Goal: Task Accomplishment & Management: Use online tool/utility

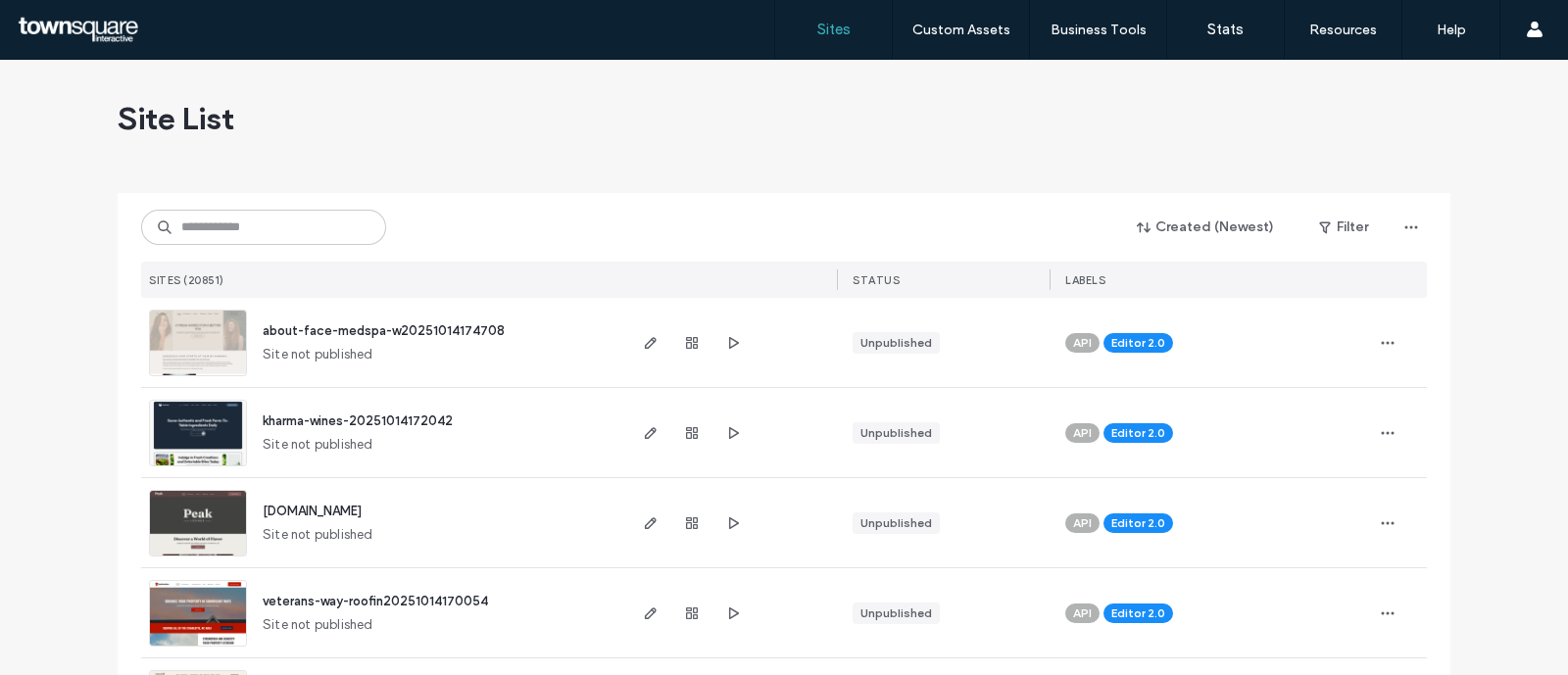
click at [370, 205] on div "Created (Newest) Filter SITES (20851) STATUS LABELS" at bounding box center [784, 245] width 1286 height 105
click at [320, 228] on input at bounding box center [263, 228] width 245 height 36
paste input "**********"
type input "**********"
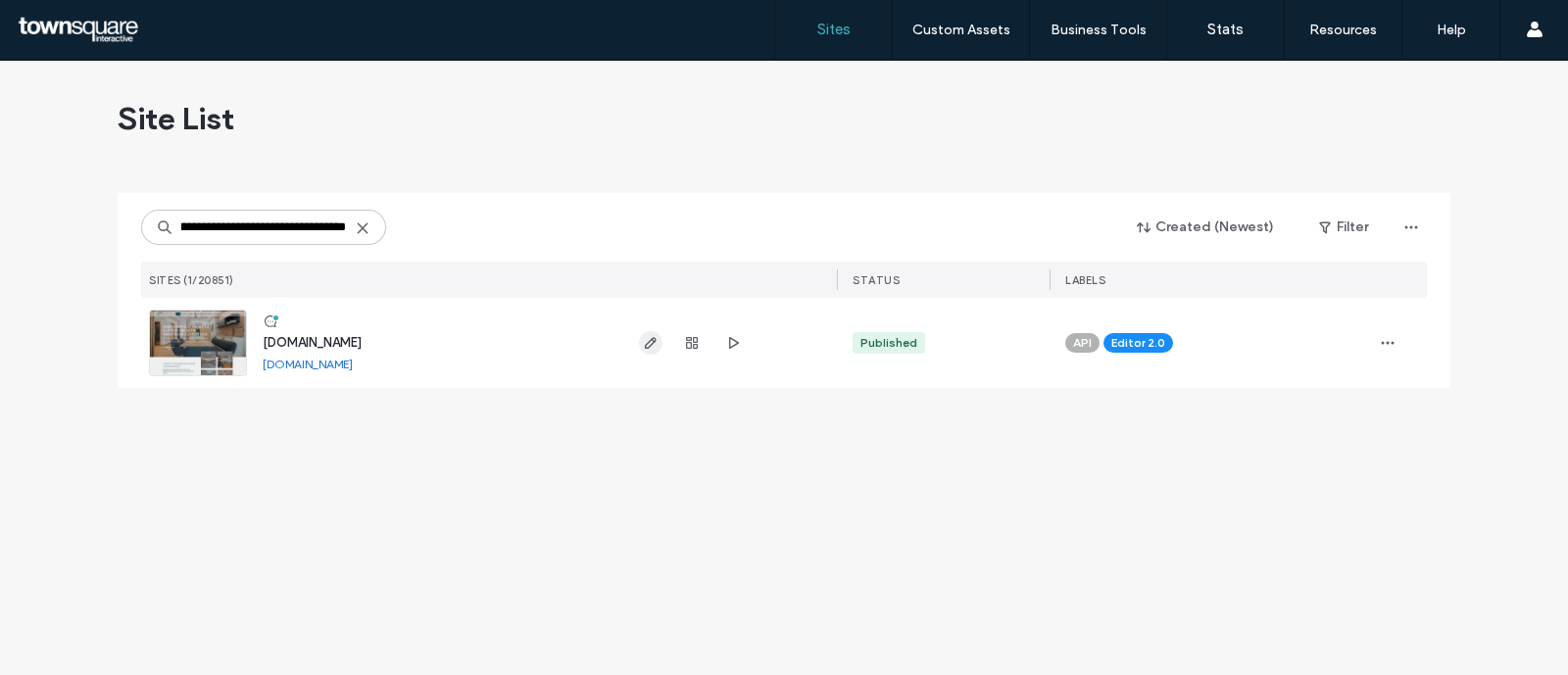
scroll to position [0, 0]
click at [644, 349] on icon "button" at bounding box center [650, 343] width 16 height 16
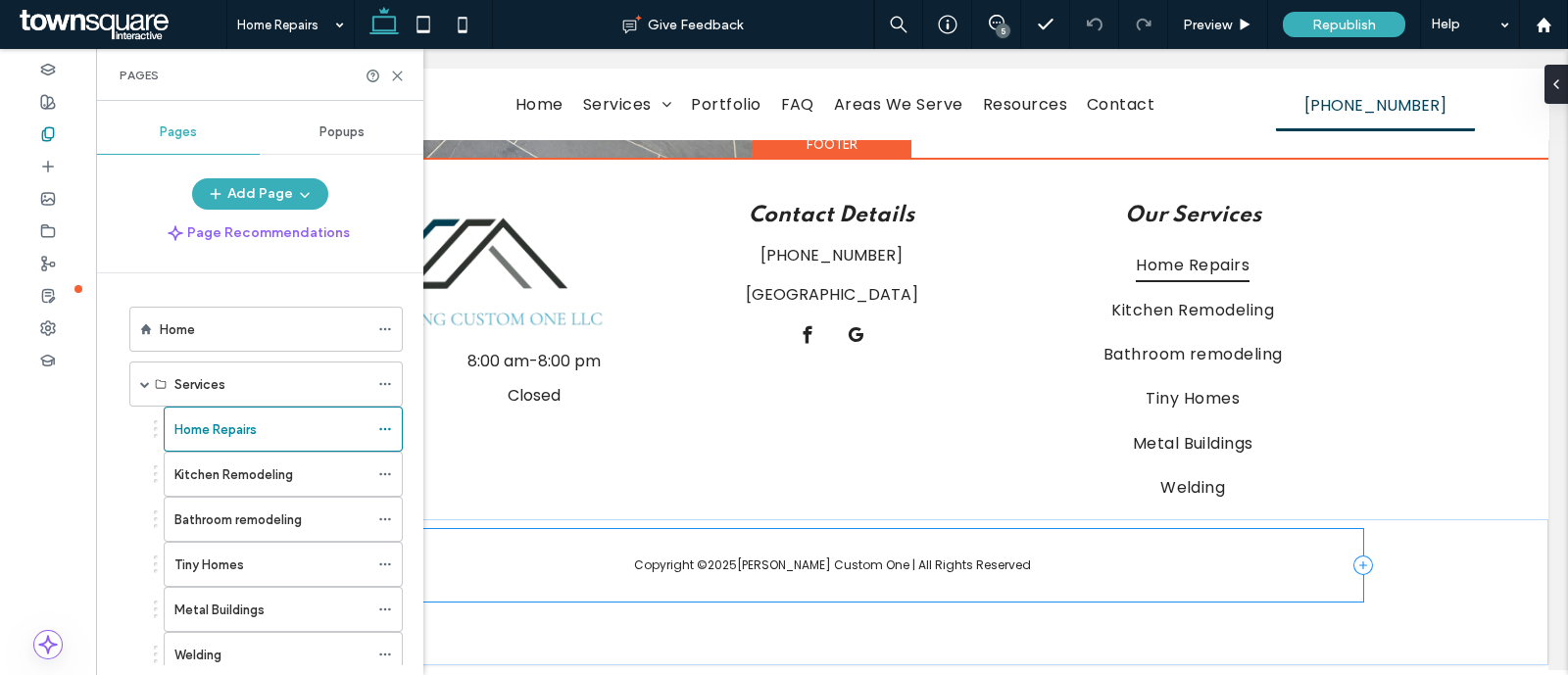
scroll to position [1795, 0]
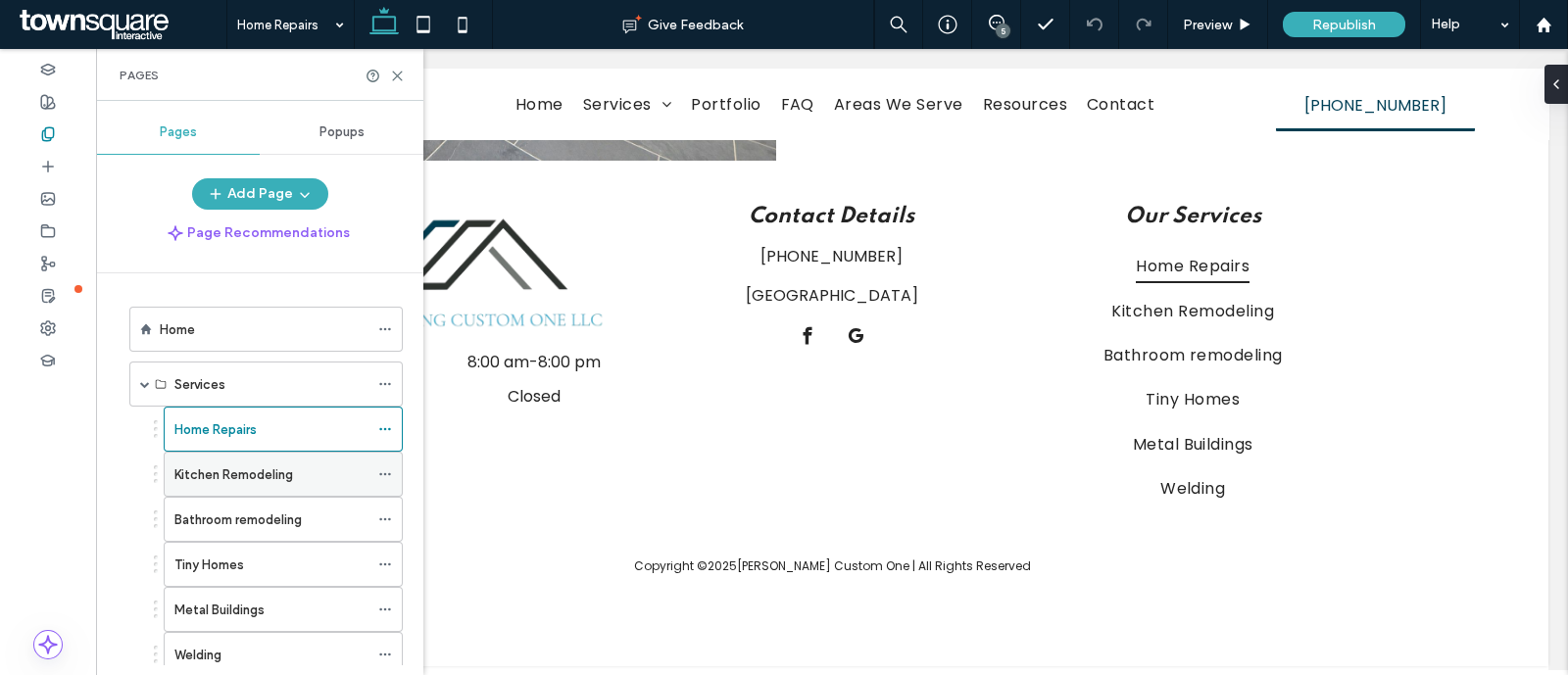
click at [195, 482] on label "Kitchen Remodeling" at bounding box center [234, 474] width 119 height 35
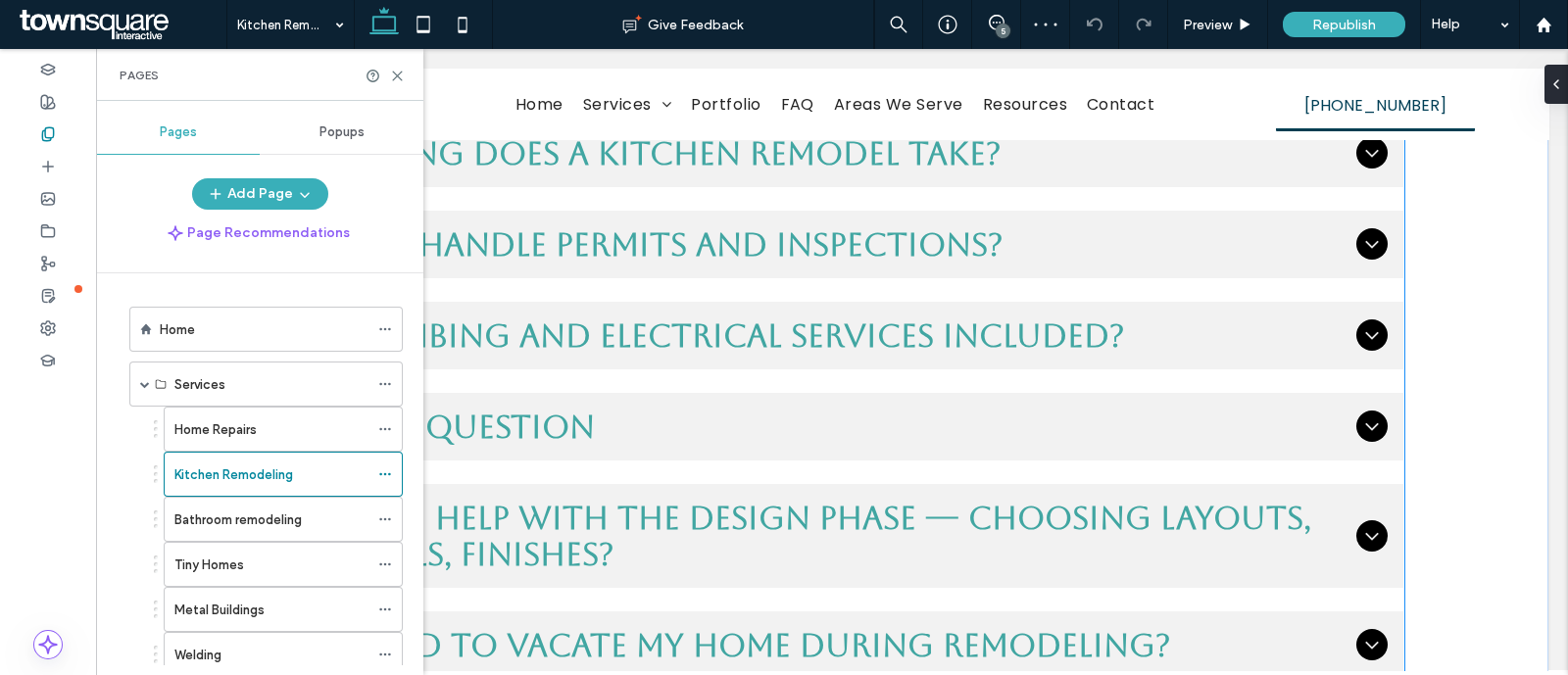
scroll to position [1337, 0]
click at [682, 426] on span "Title or Question" at bounding box center [812, 426] width 1072 height 37
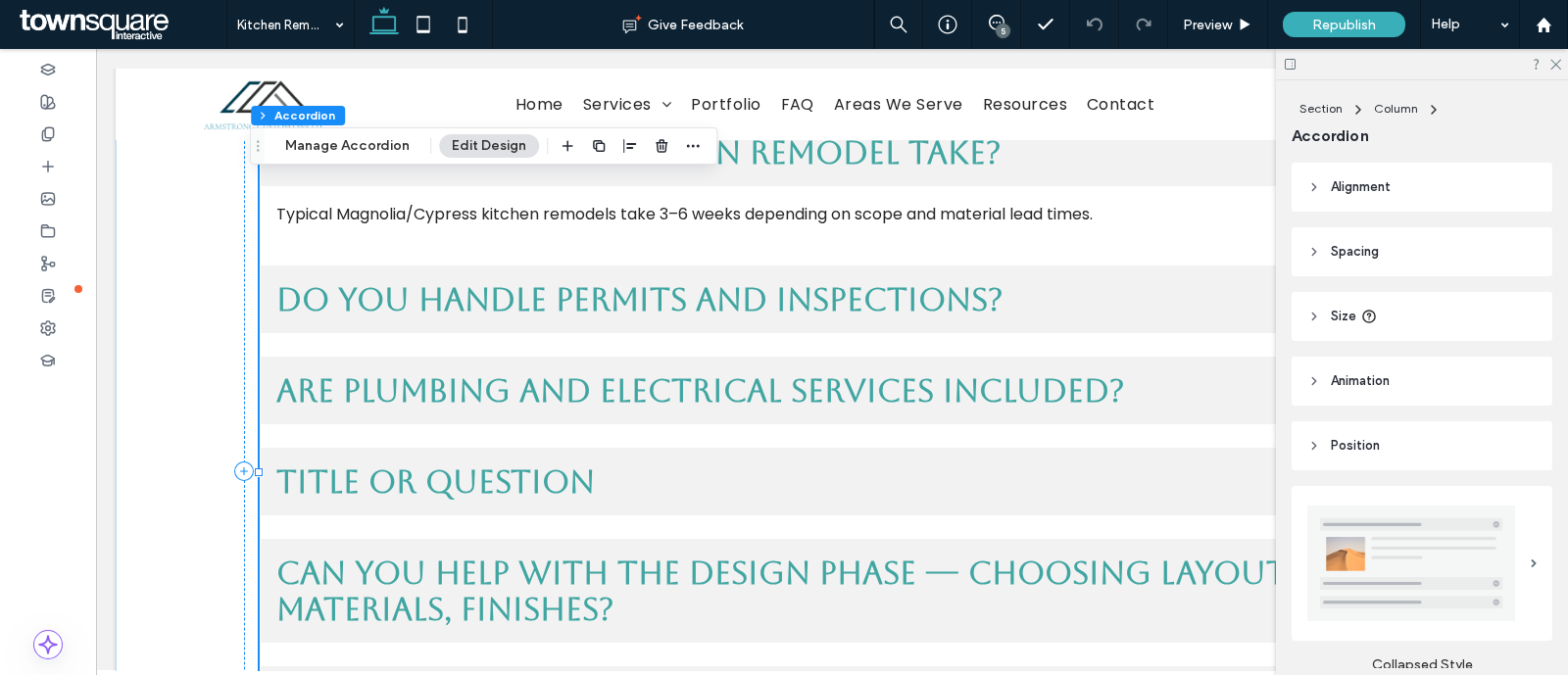
click at [679, 490] on div "Title or Question" at bounding box center [832, 481] width 1142 height 67
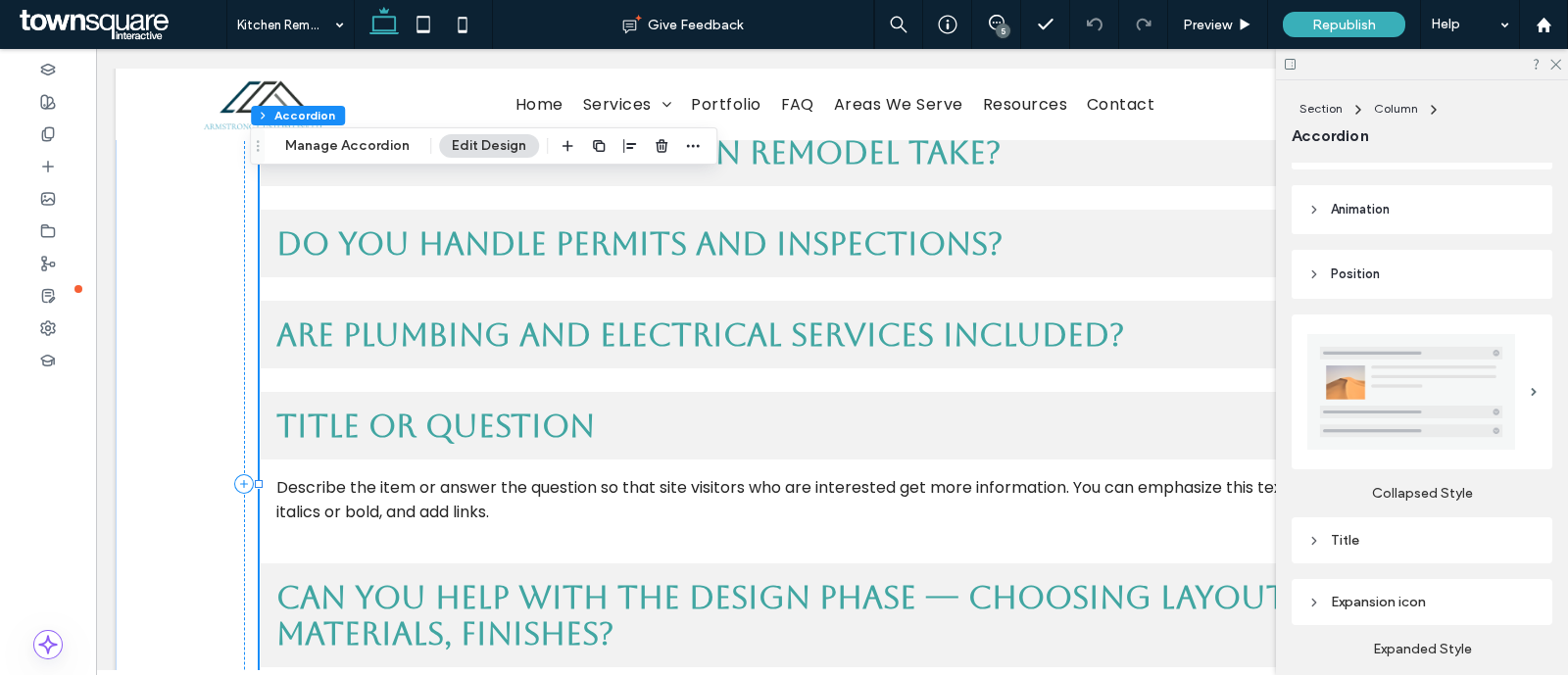
scroll to position [0, 0]
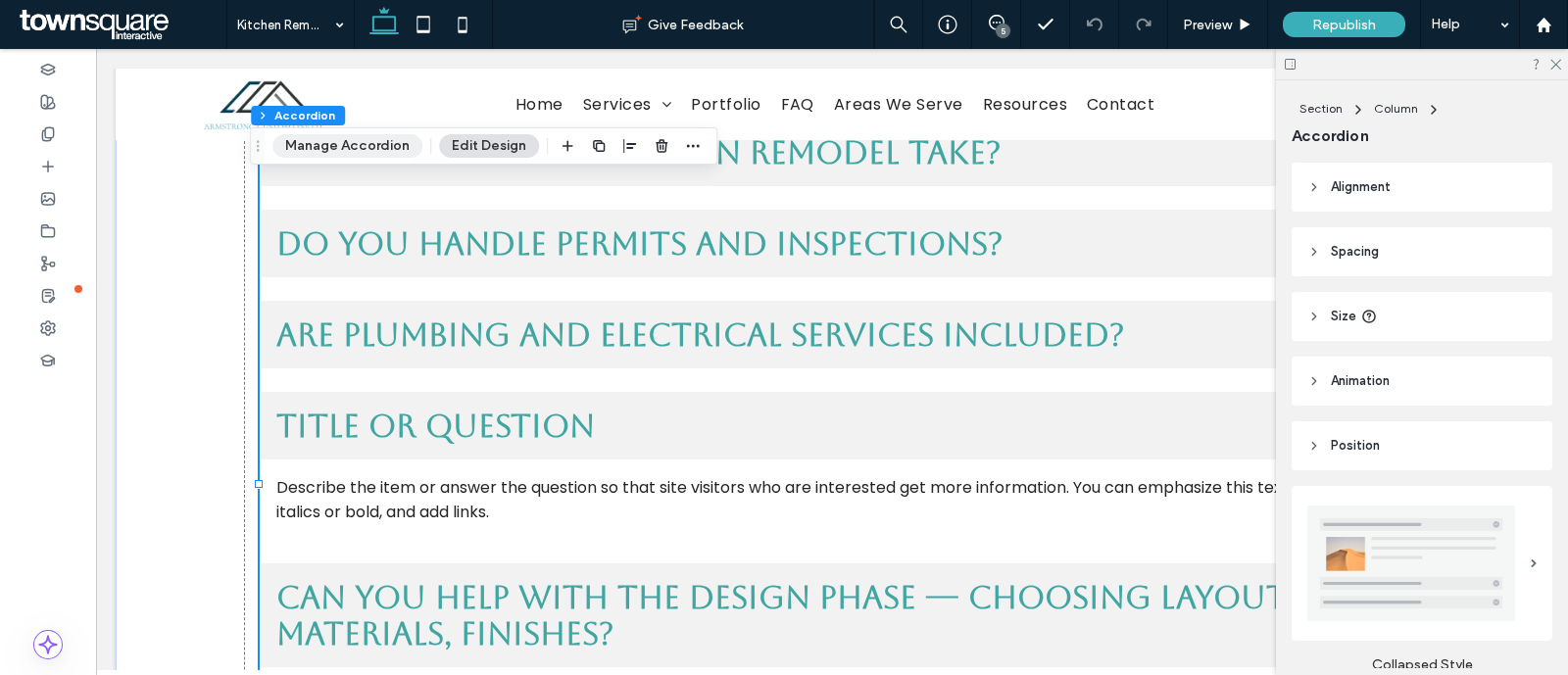
click at [314, 145] on button "Manage Accordion" at bounding box center [346, 146] width 149 height 24
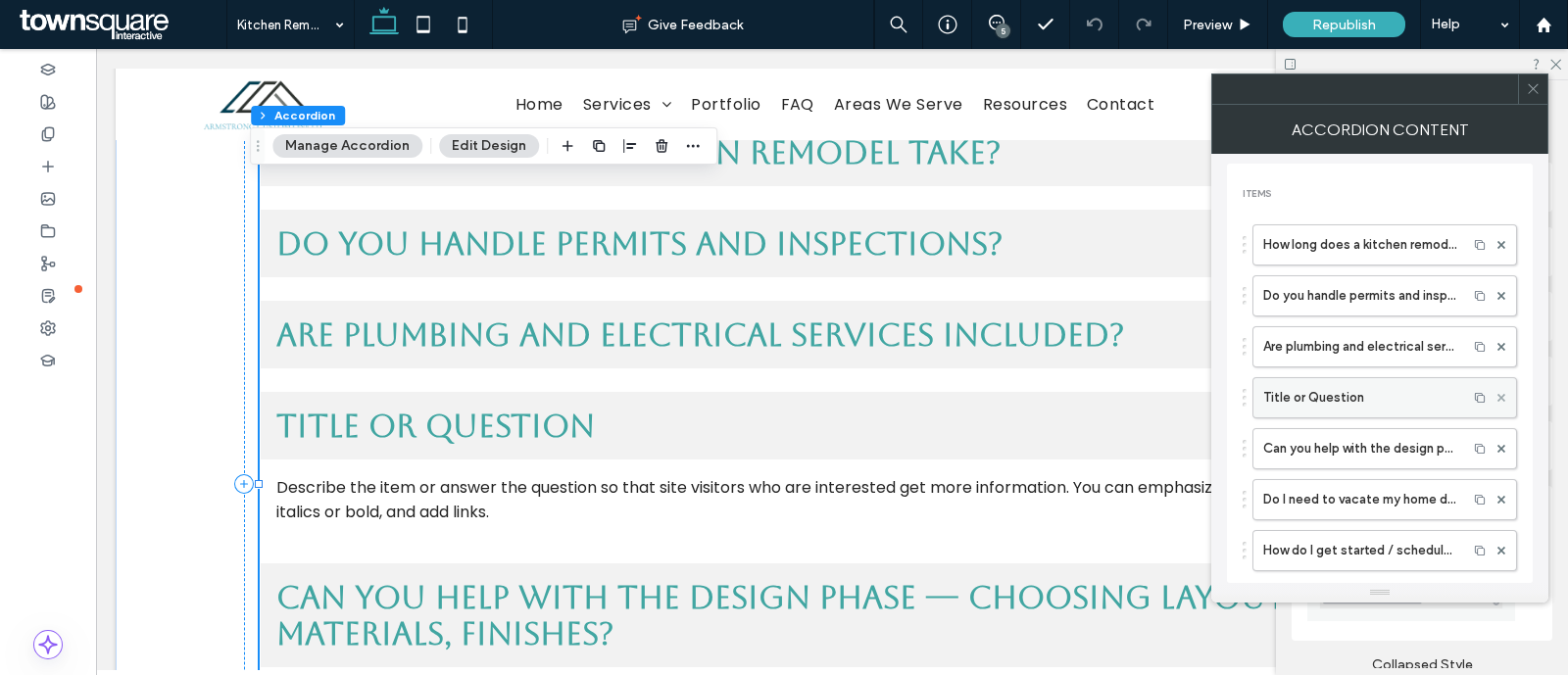
click at [1498, 387] on span at bounding box center [1502, 398] width 8 height 30
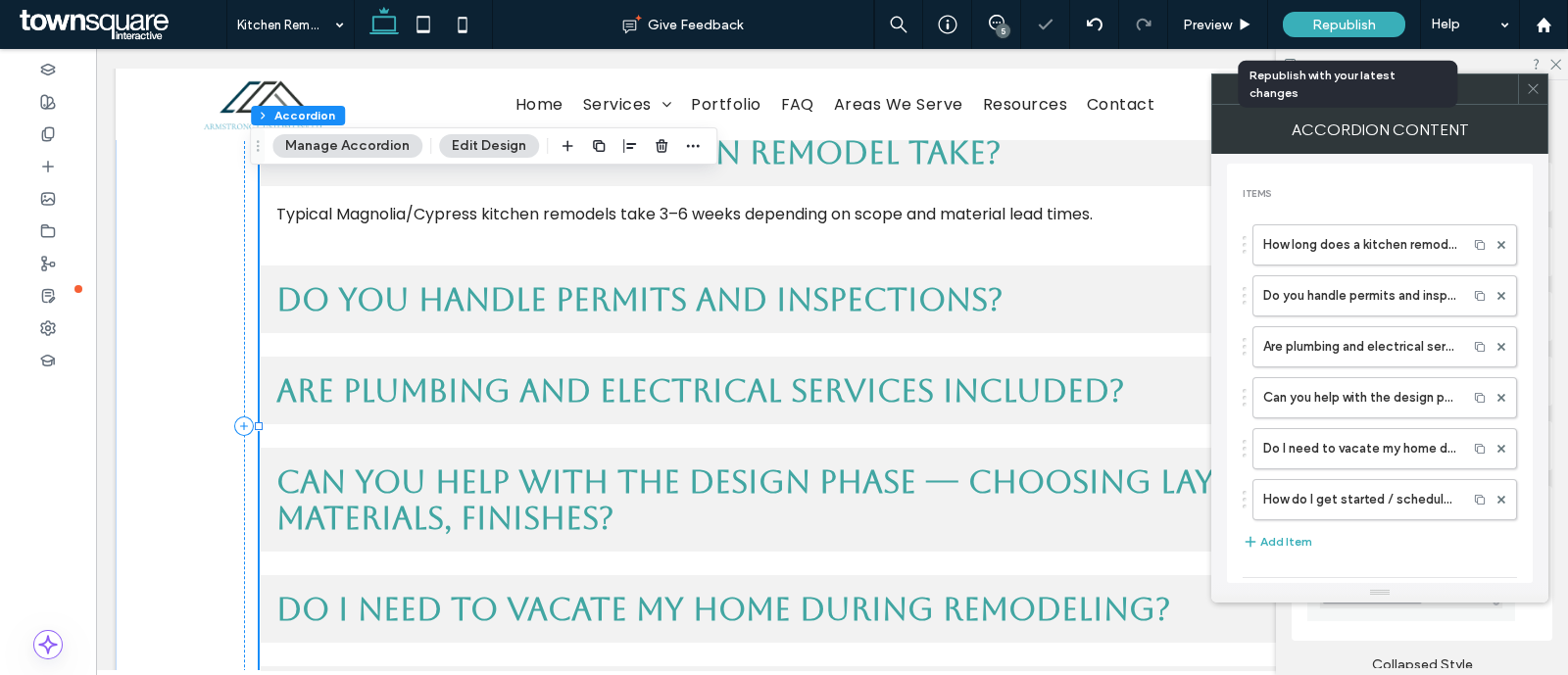
click at [1323, 18] on span "Republish" at bounding box center [1344, 25] width 63 height 17
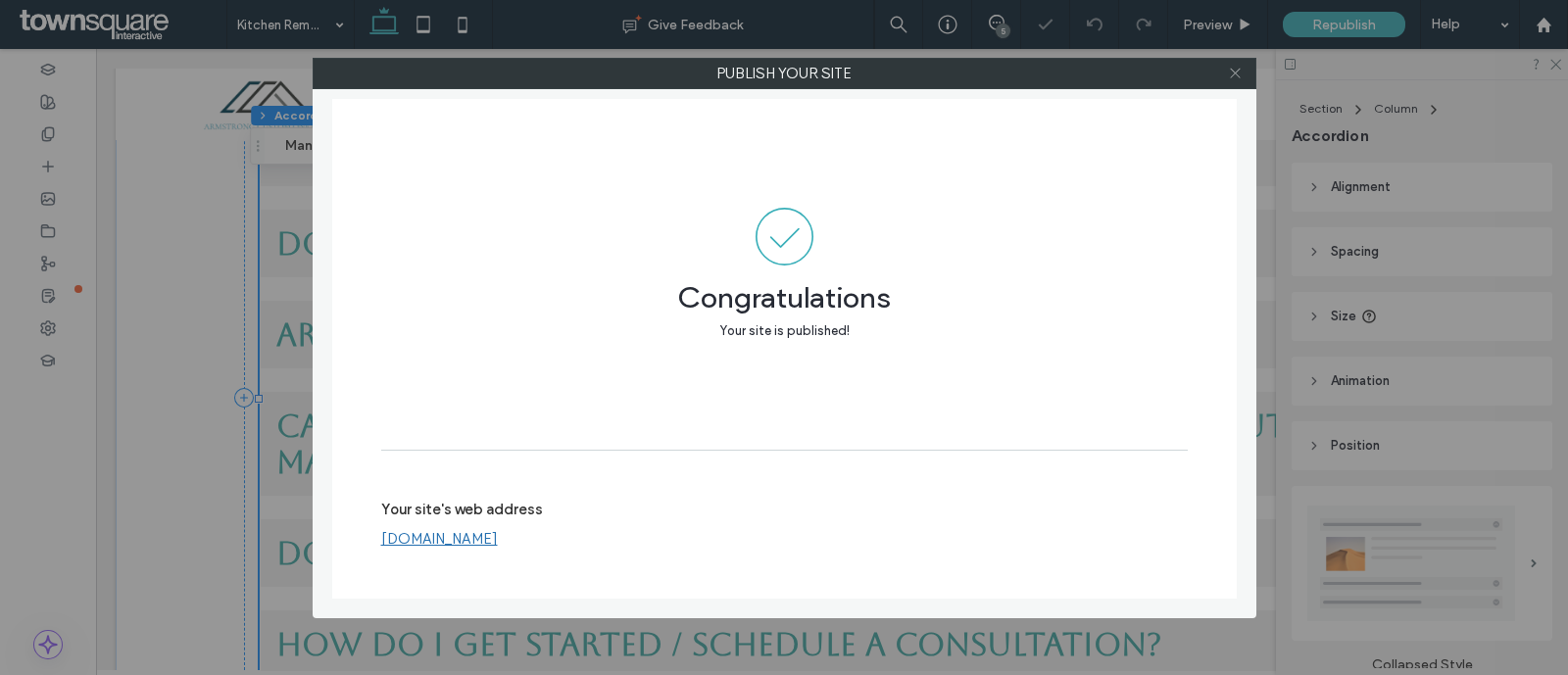
click at [1228, 66] on icon at bounding box center [1234, 72] width 15 height 15
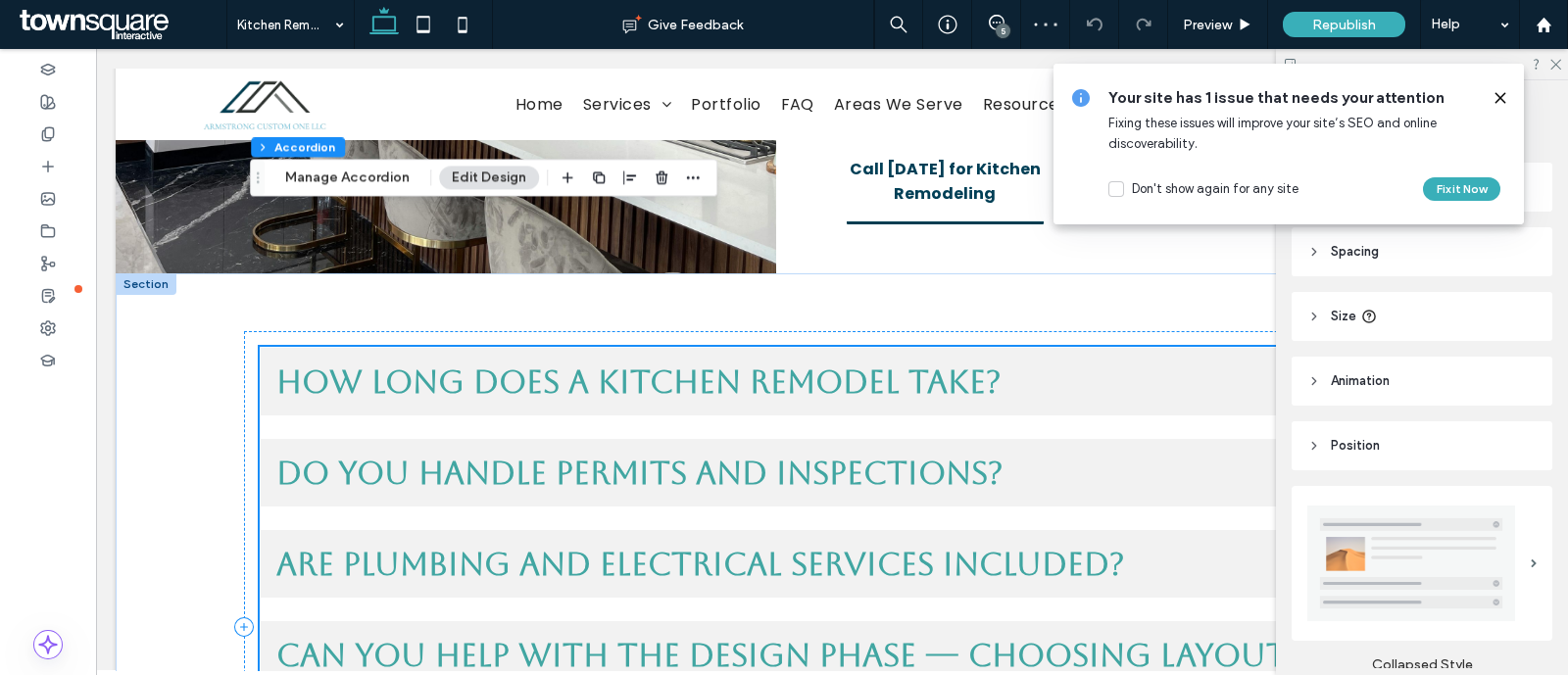
scroll to position [1063, 0]
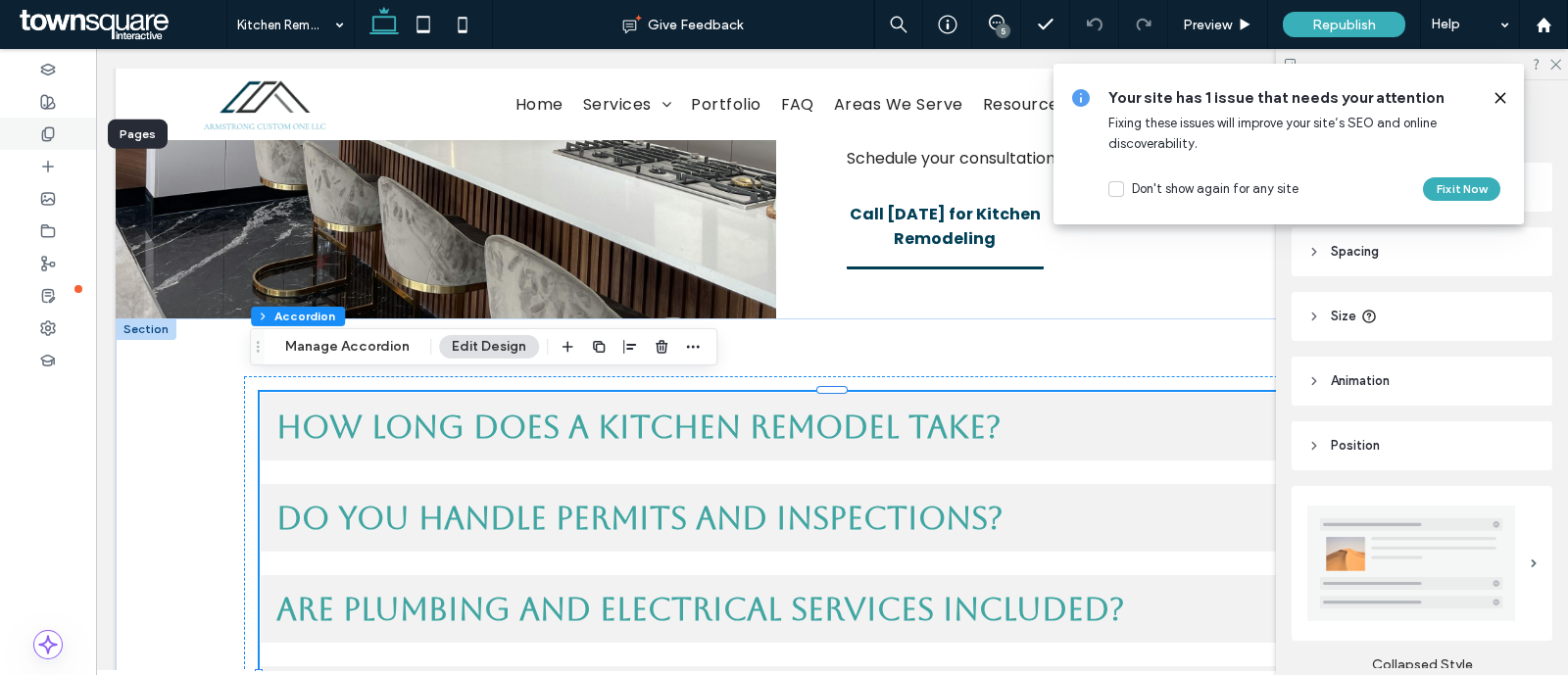
click at [30, 145] on div at bounding box center [48, 134] width 96 height 33
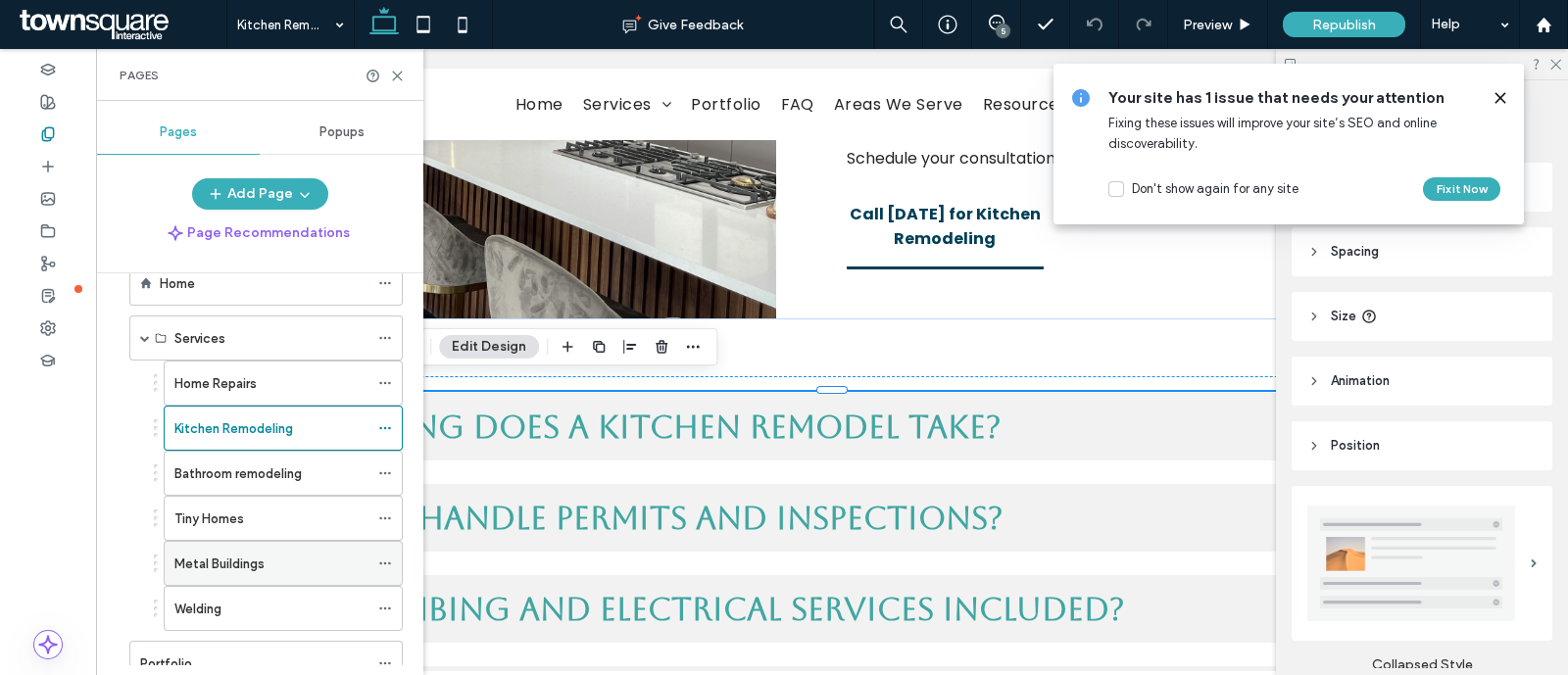
scroll to position [47, 0]
click at [269, 472] on label "Bathroom remodeling" at bounding box center [238, 473] width 128 height 35
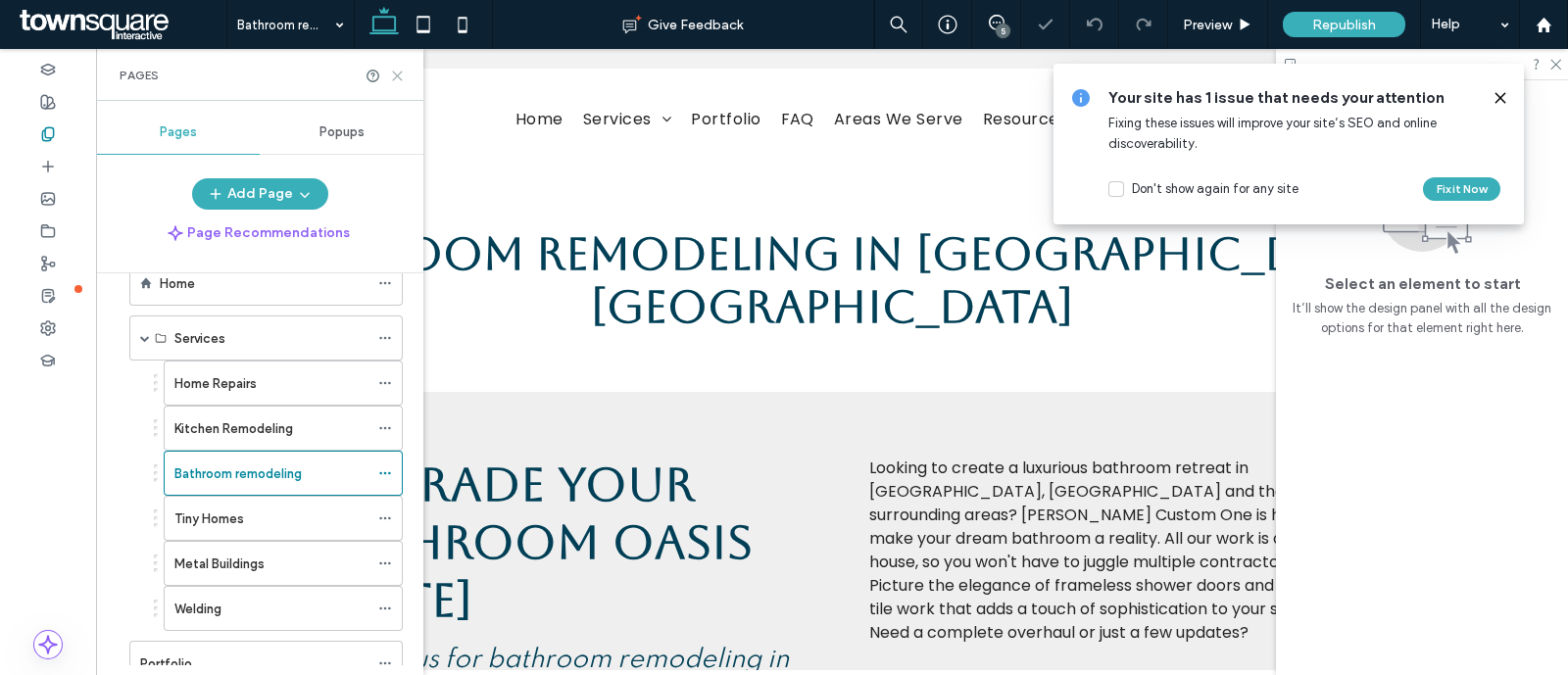
click at [401, 79] on use at bounding box center [397, 75] width 9 height 9
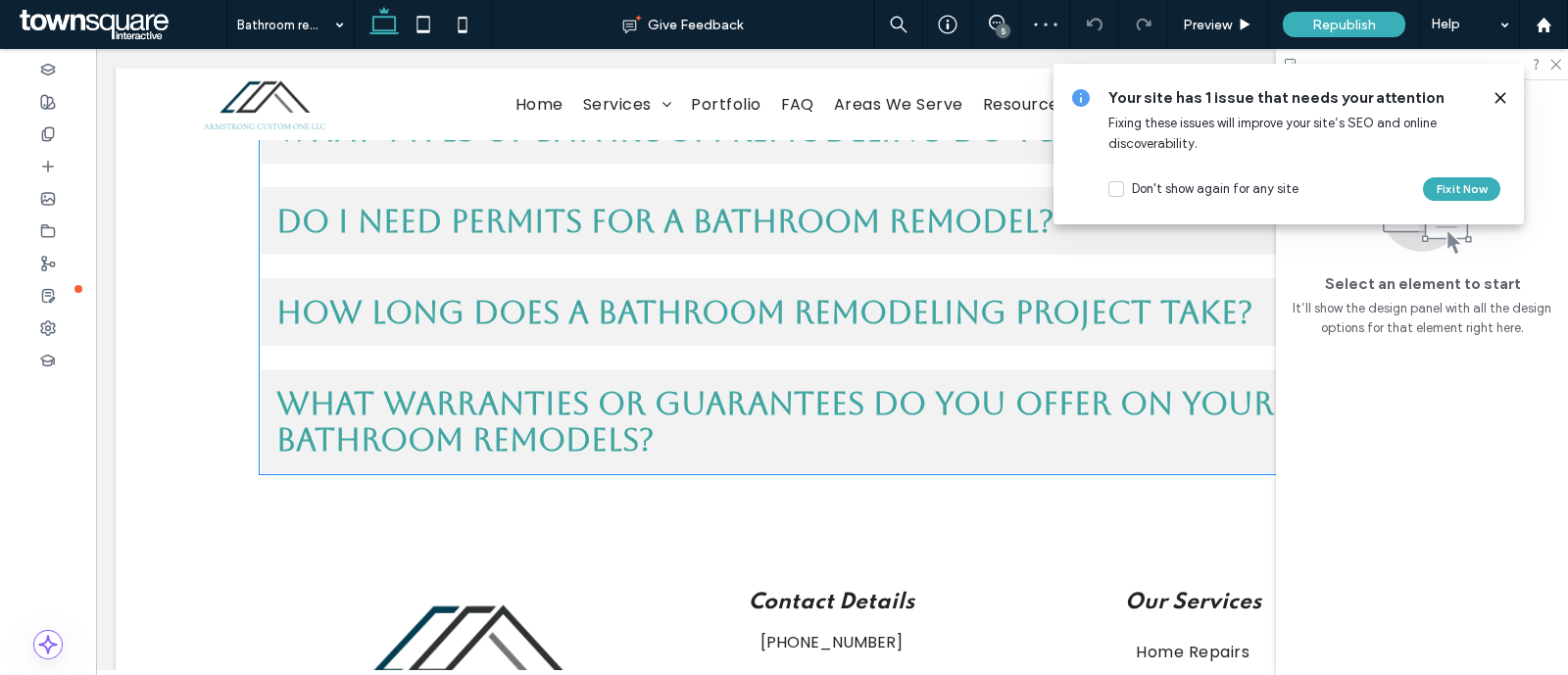
scroll to position [1547, 0]
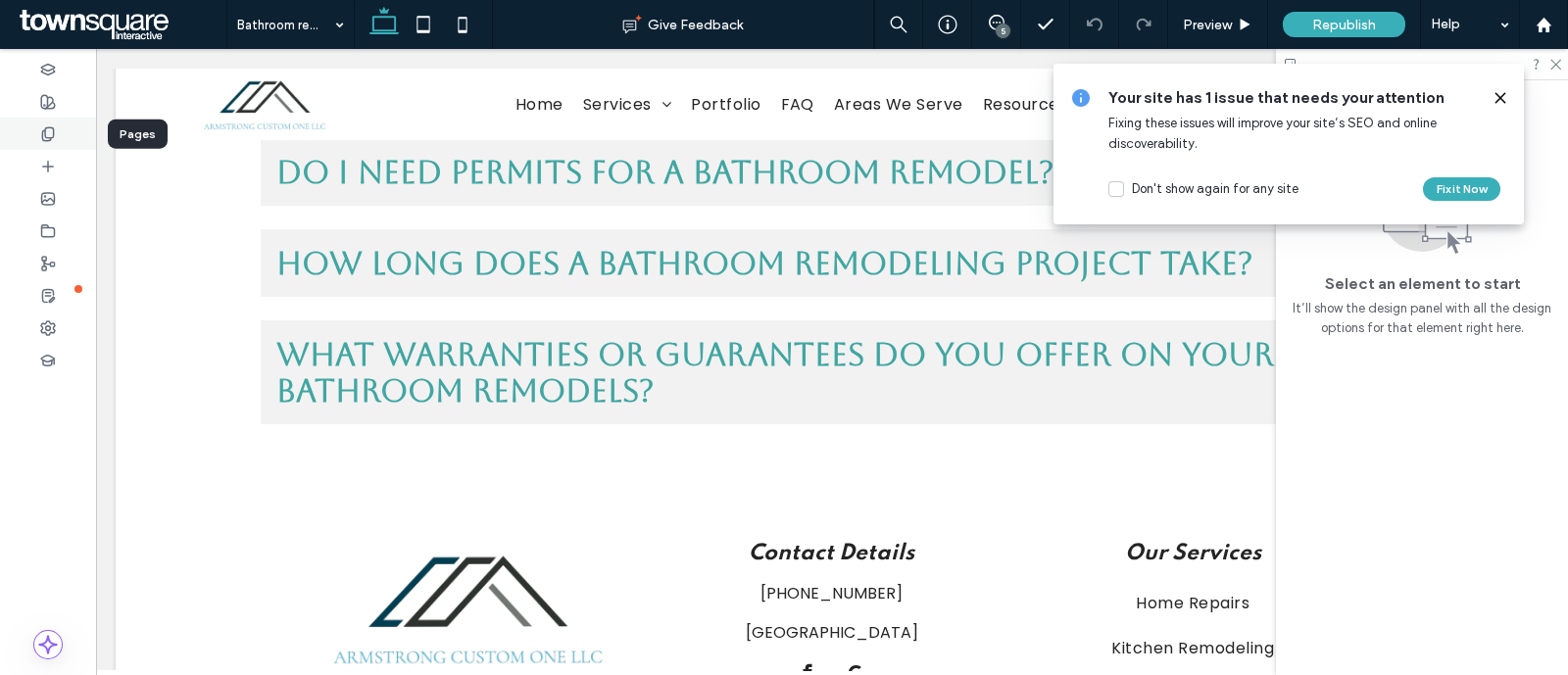
click at [38, 135] on div at bounding box center [48, 134] width 96 height 33
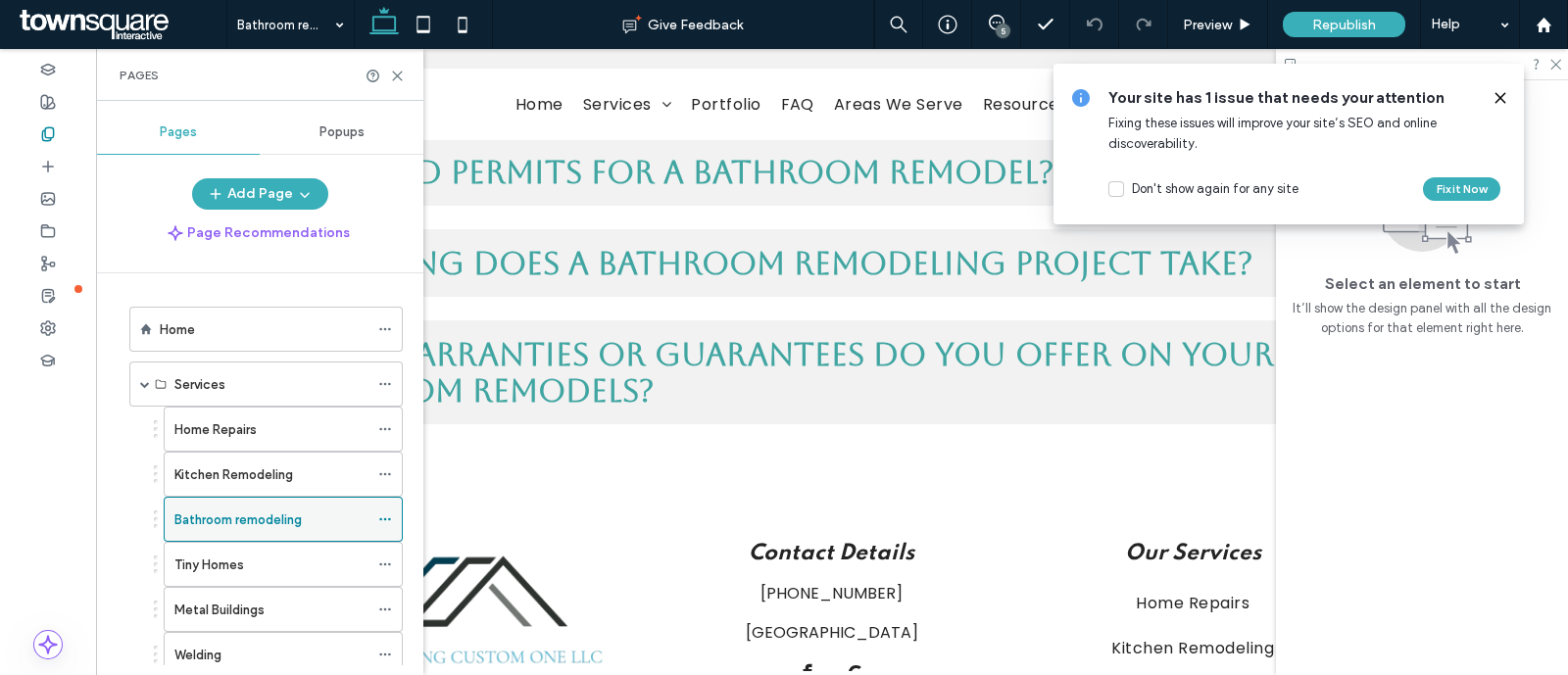
scroll to position [110, 0]
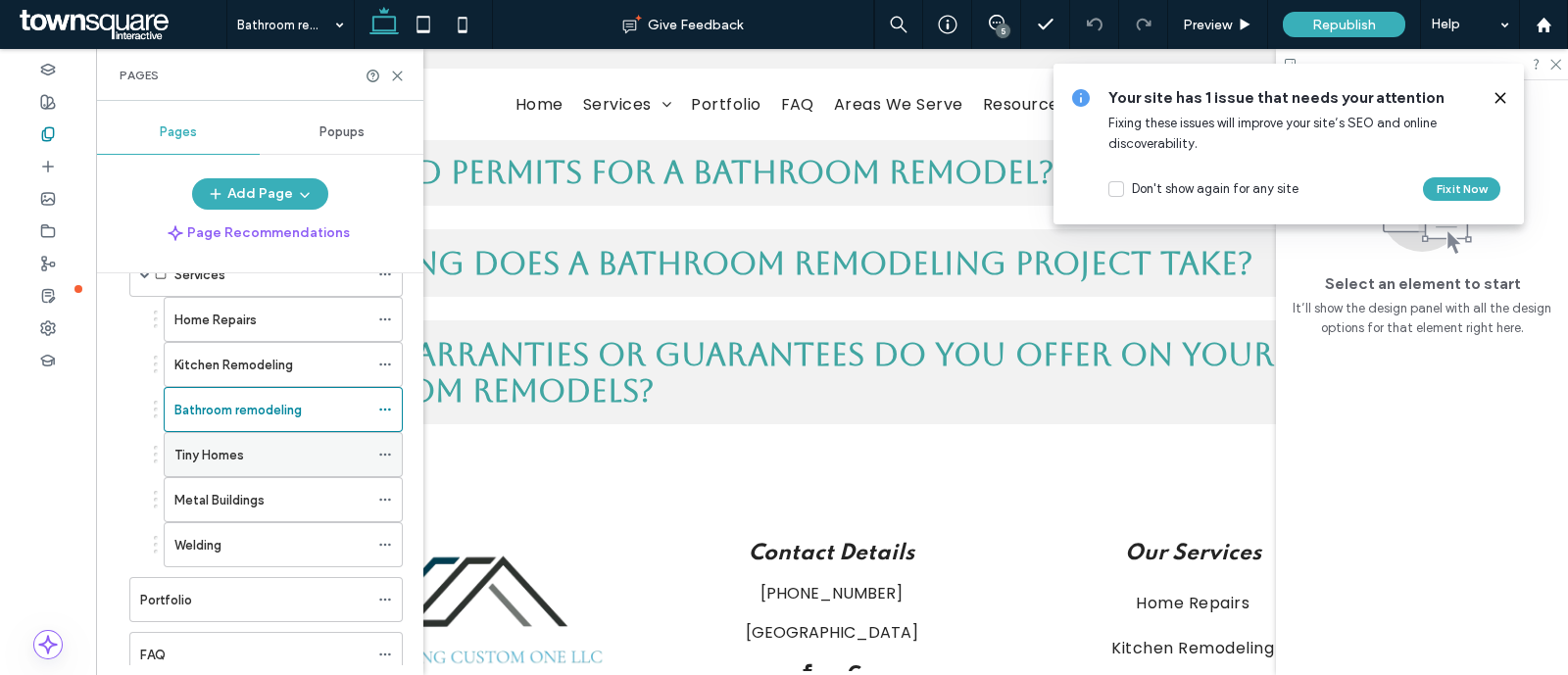
click at [229, 448] on label "Tiny Homes" at bounding box center [209, 454] width 69 height 35
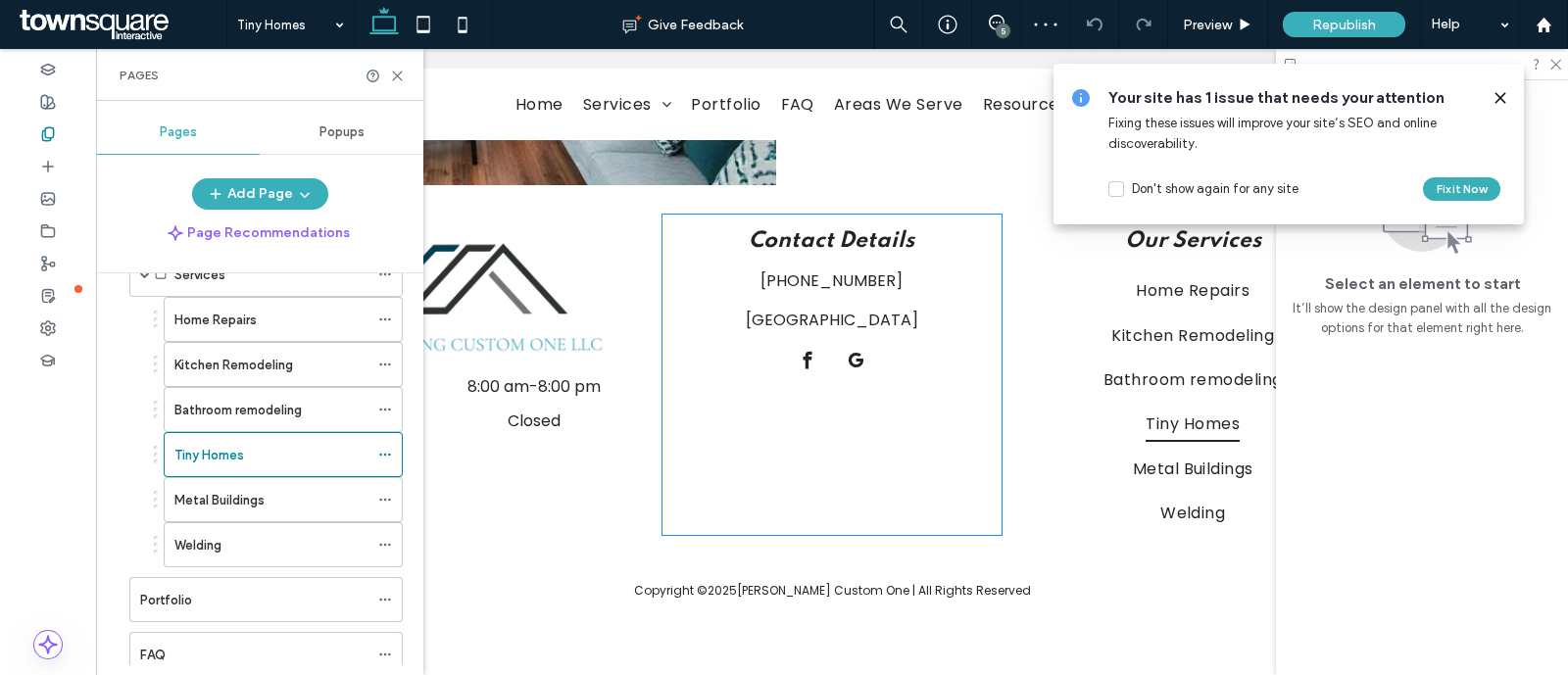
scroll to position [1156, 0]
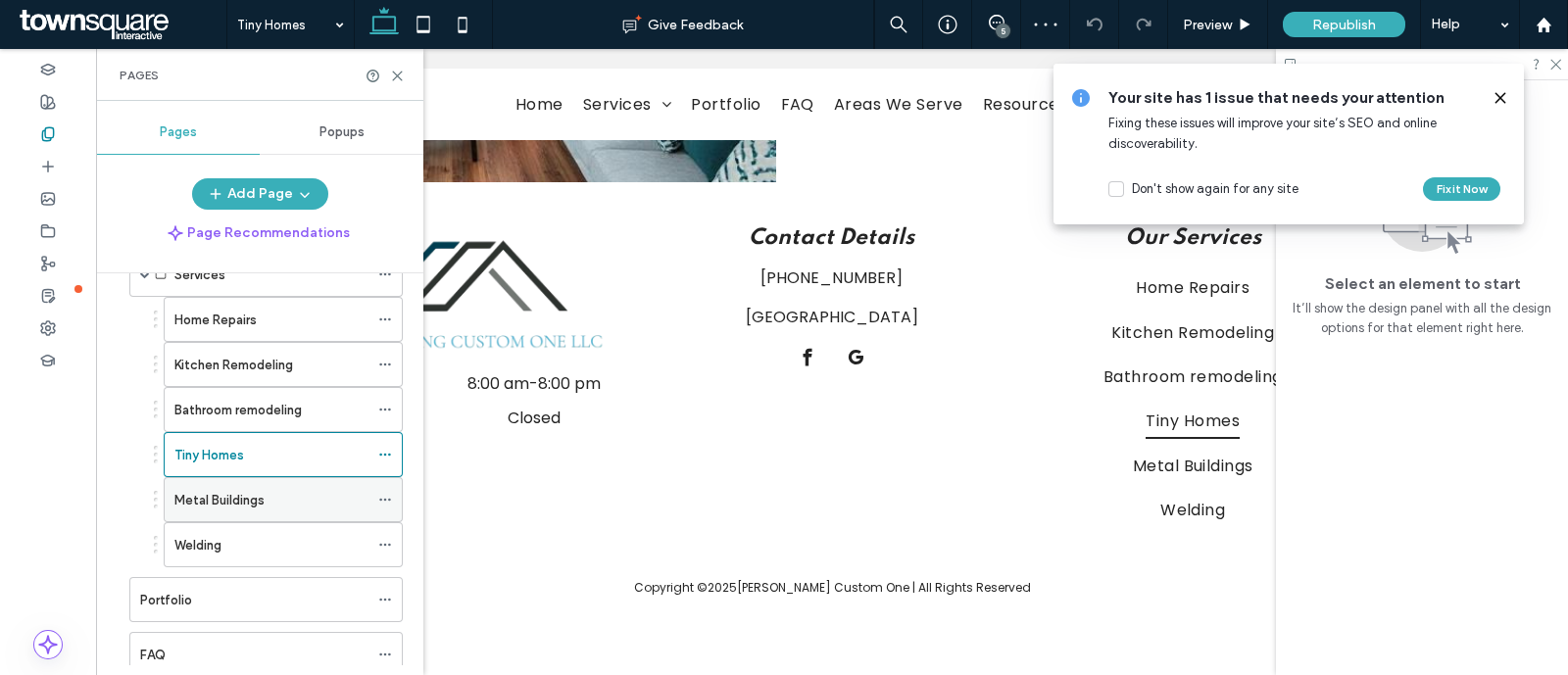
click at [293, 496] on div "Metal Buildings" at bounding box center [271, 500] width 194 height 21
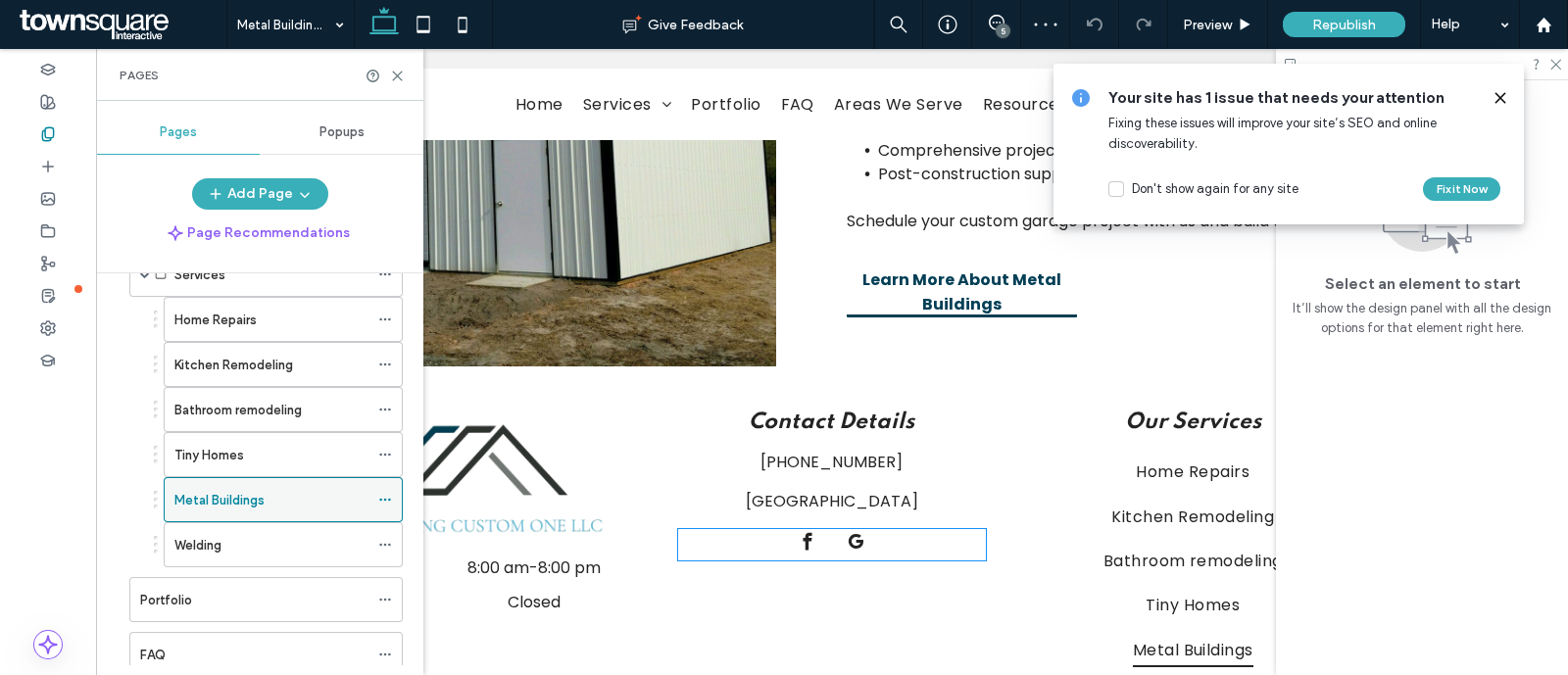
scroll to position [1231, 0]
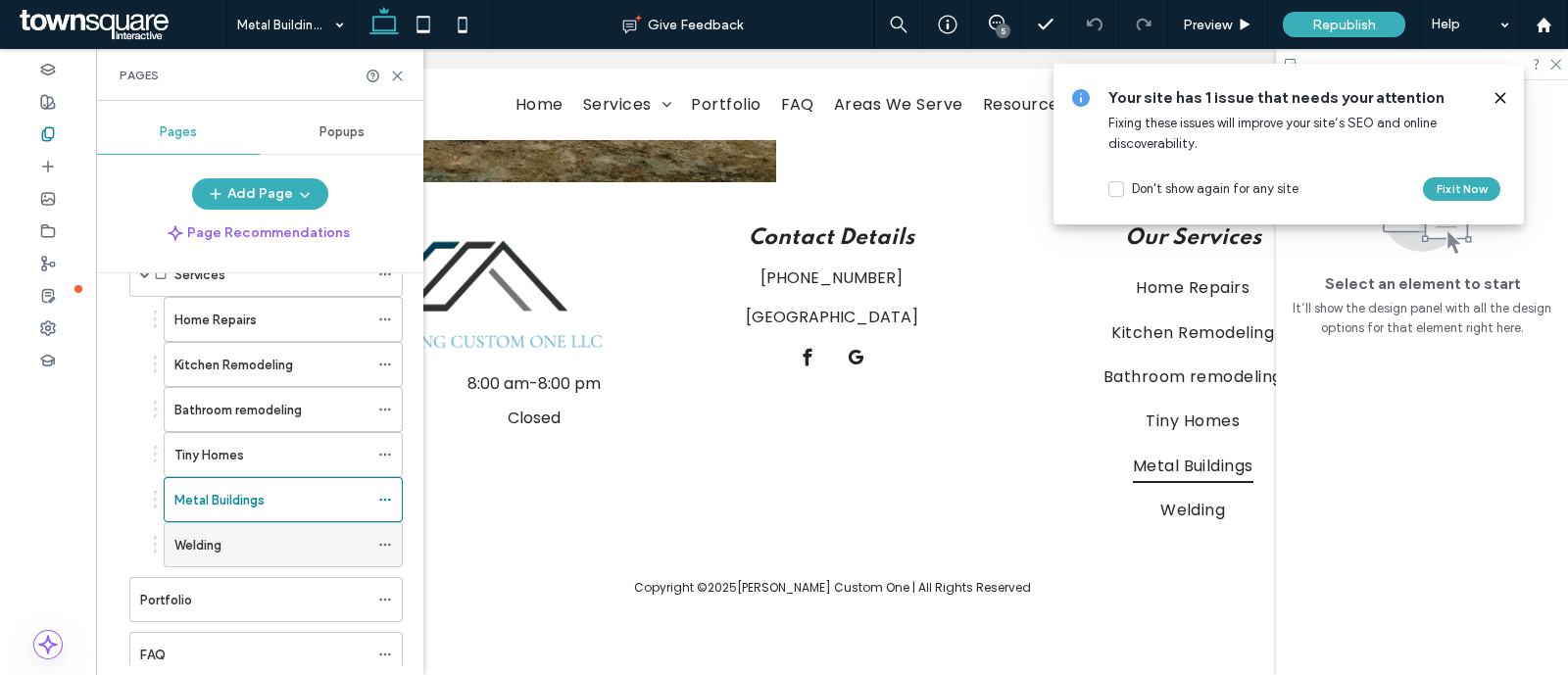
click at [312, 540] on div "Welding" at bounding box center [271, 544] width 194 height 21
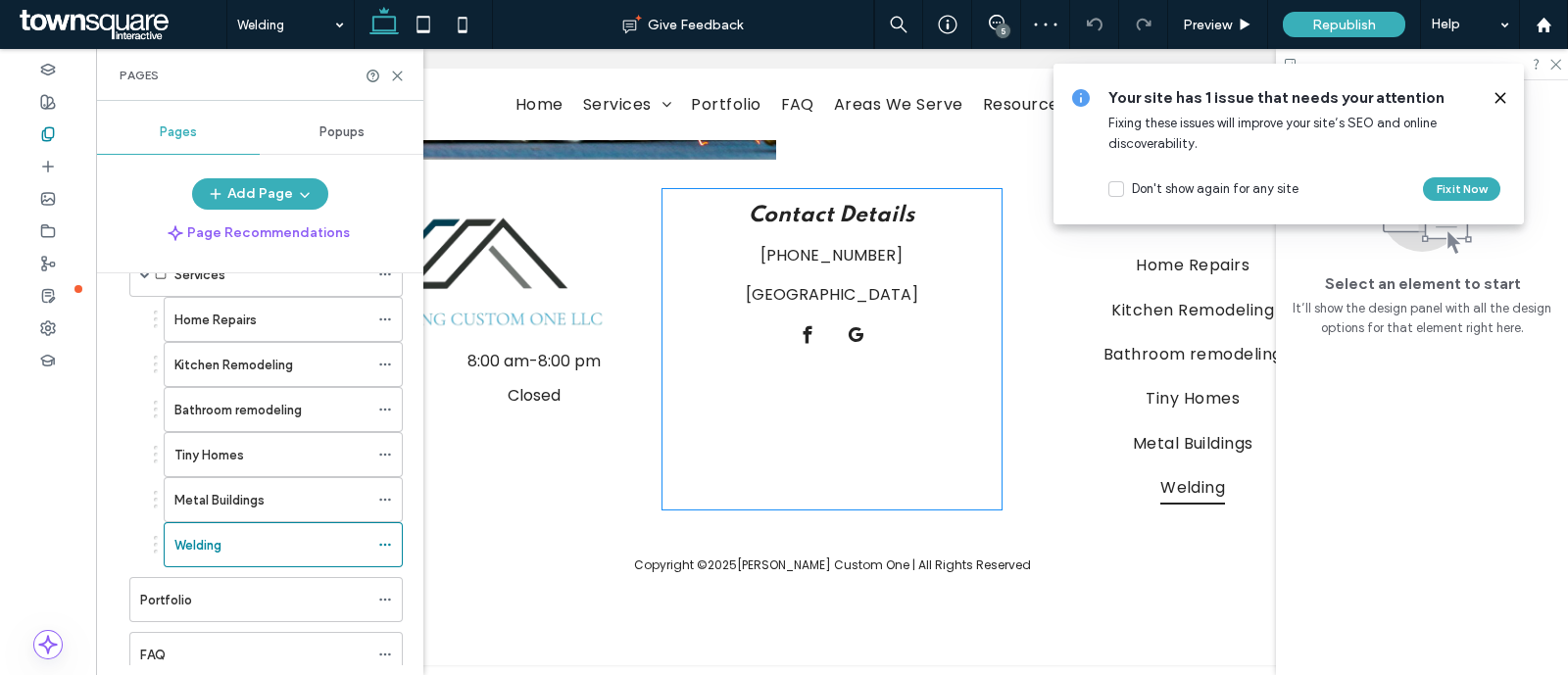
scroll to position [1272, 0]
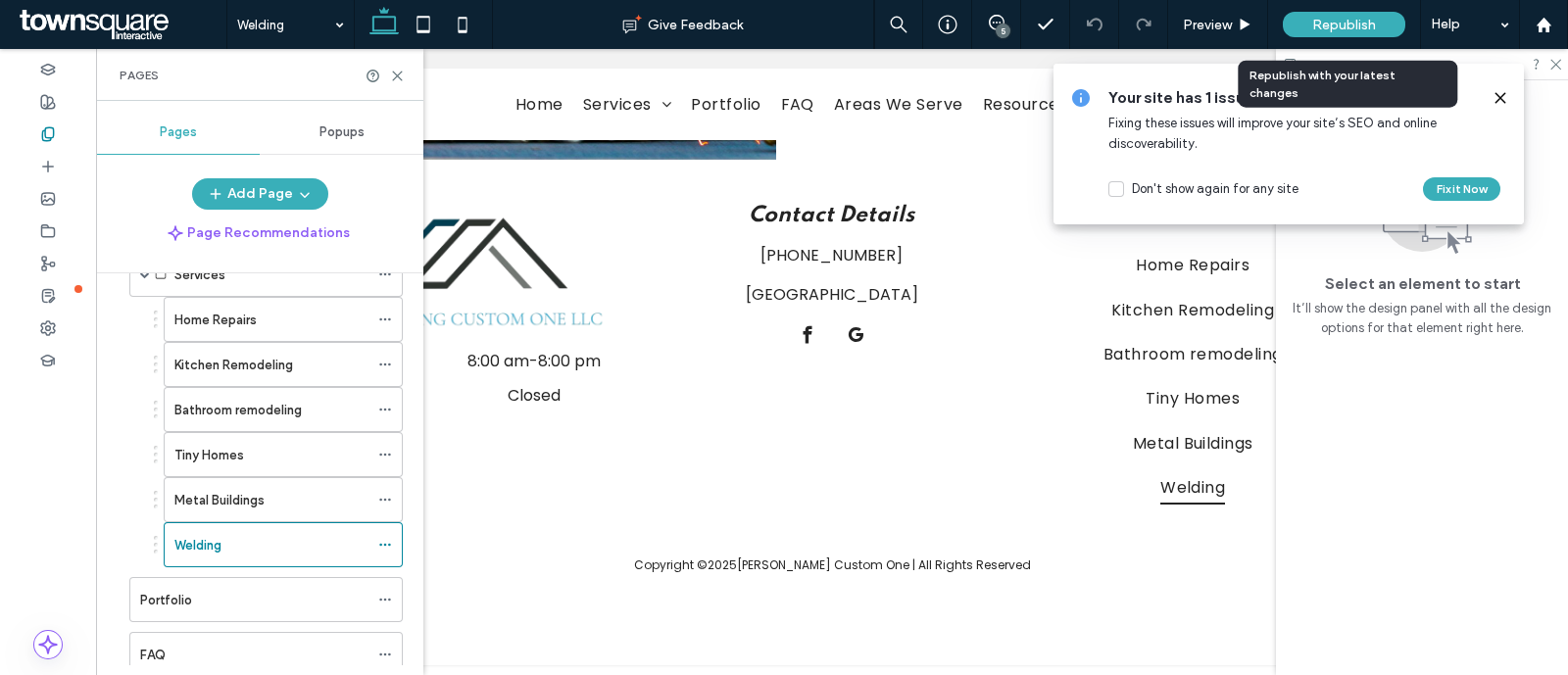
click at [1315, 19] on span "Republish" at bounding box center [1344, 25] width 63 height 17
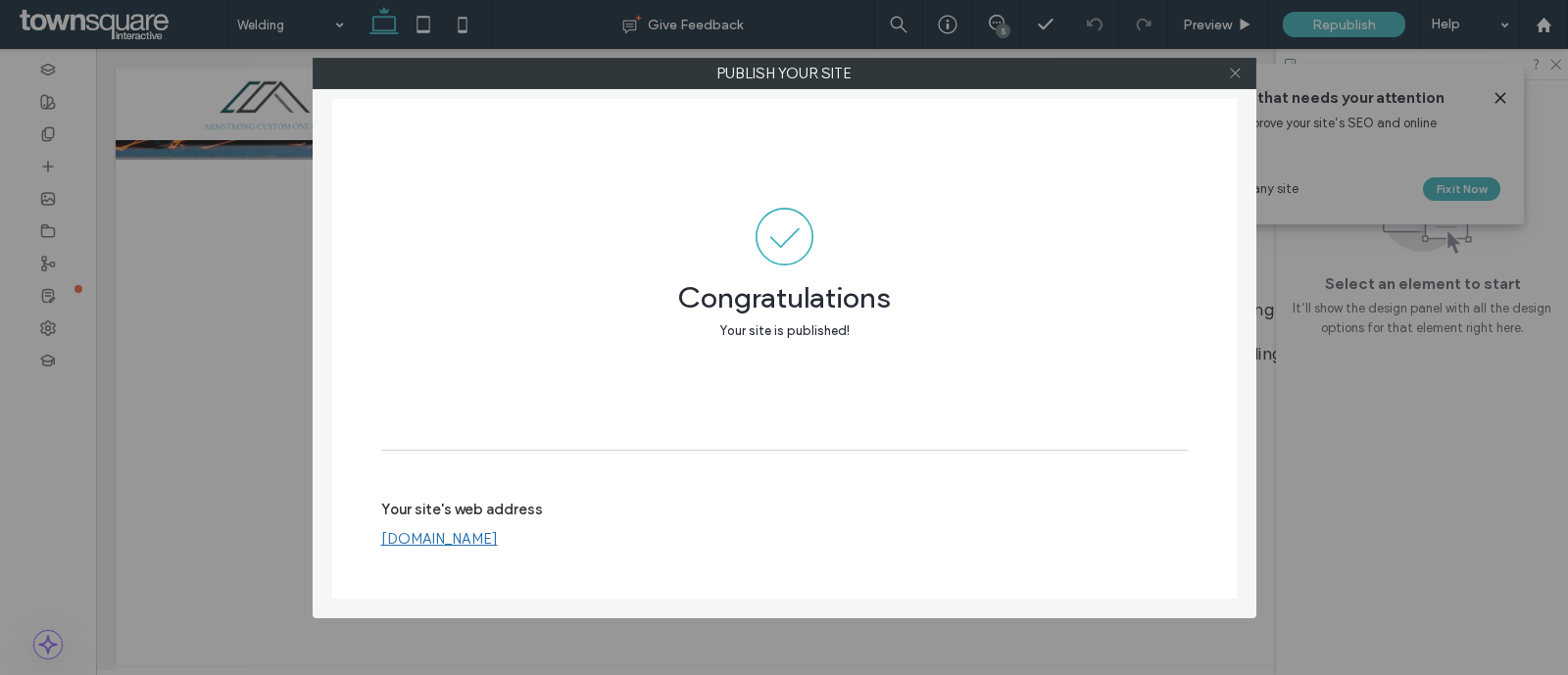
click at [1234, 77] on icon at bounding box center [1234, 72] width 15 height 15
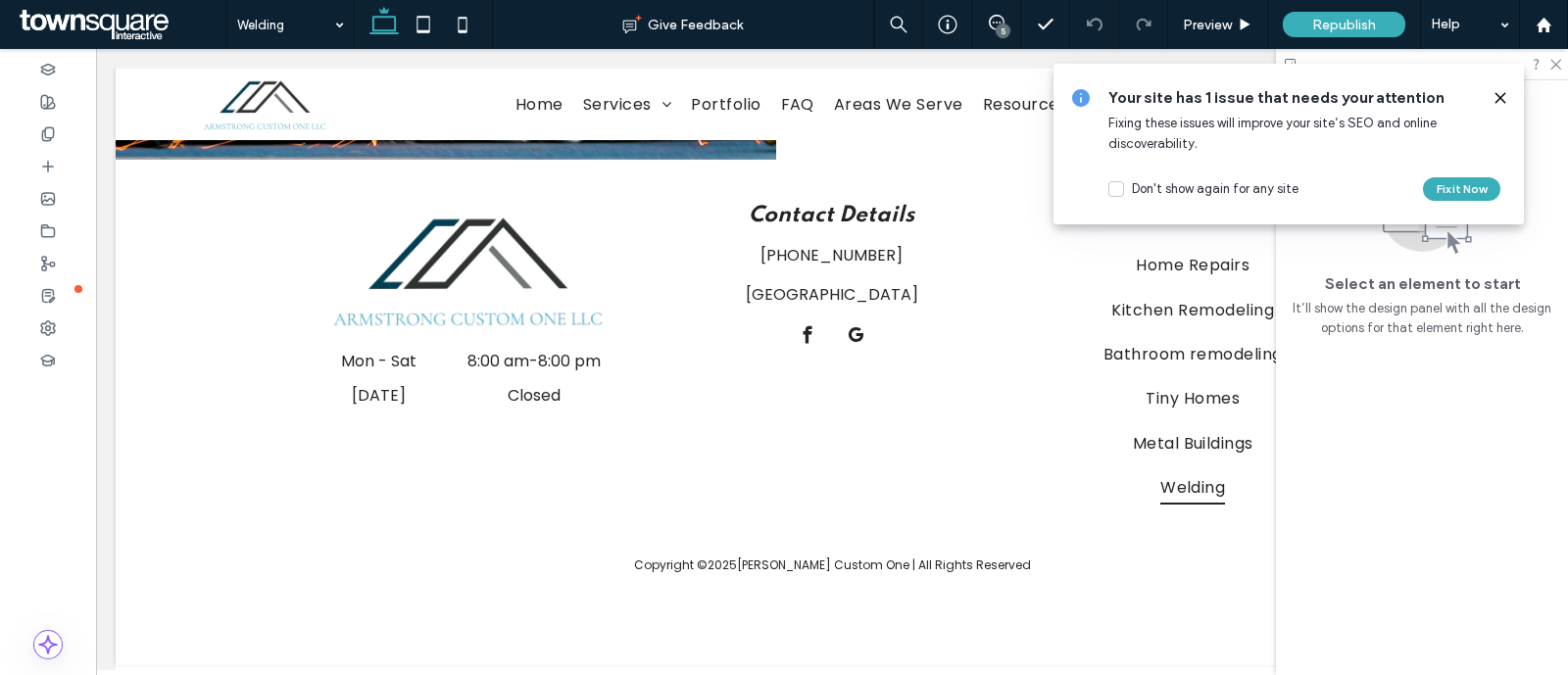
click at [58, 12] on span at bounding box center [121, 25] width 212 height 40
